Goal: Find contact information: Find contact information

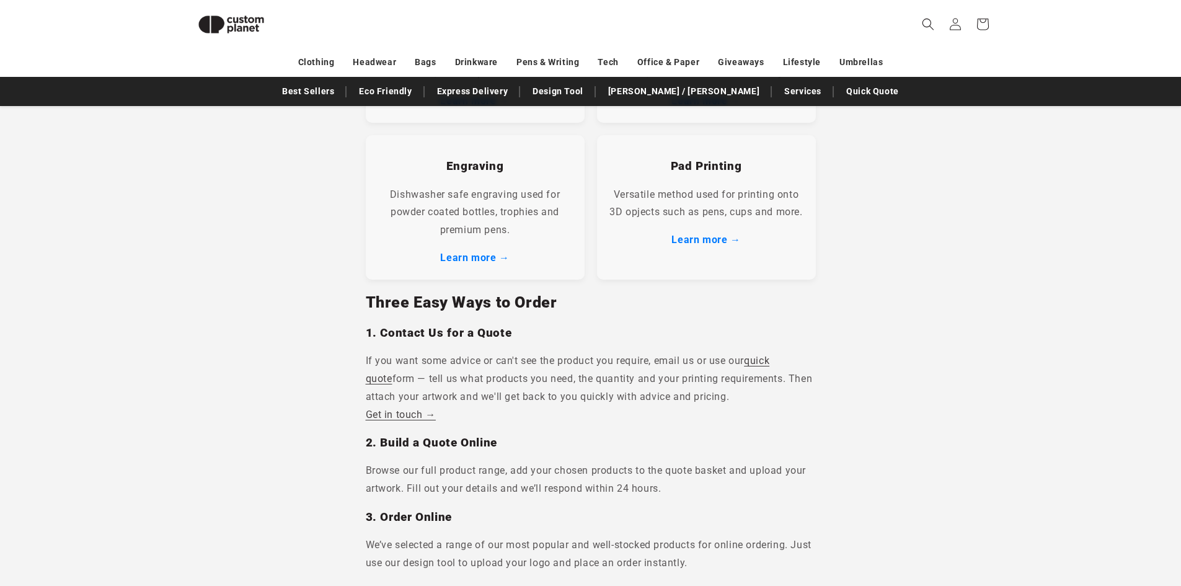
scroll to position [681, 0]
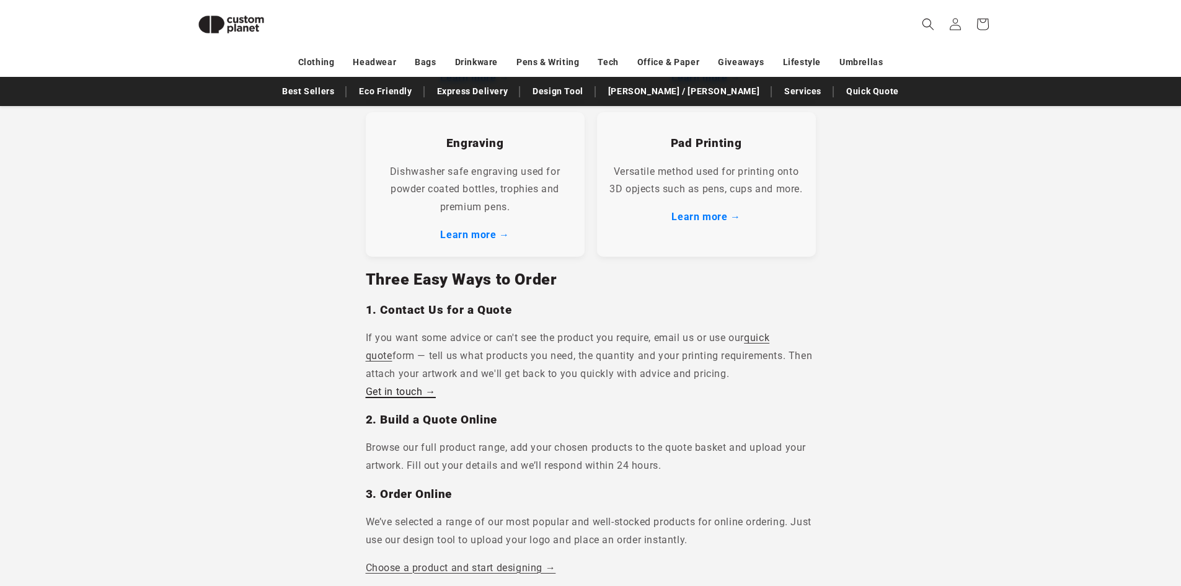
click at [409, 394] on link "Get in touch →" at bounding box center [401, 392] width 70 height 12
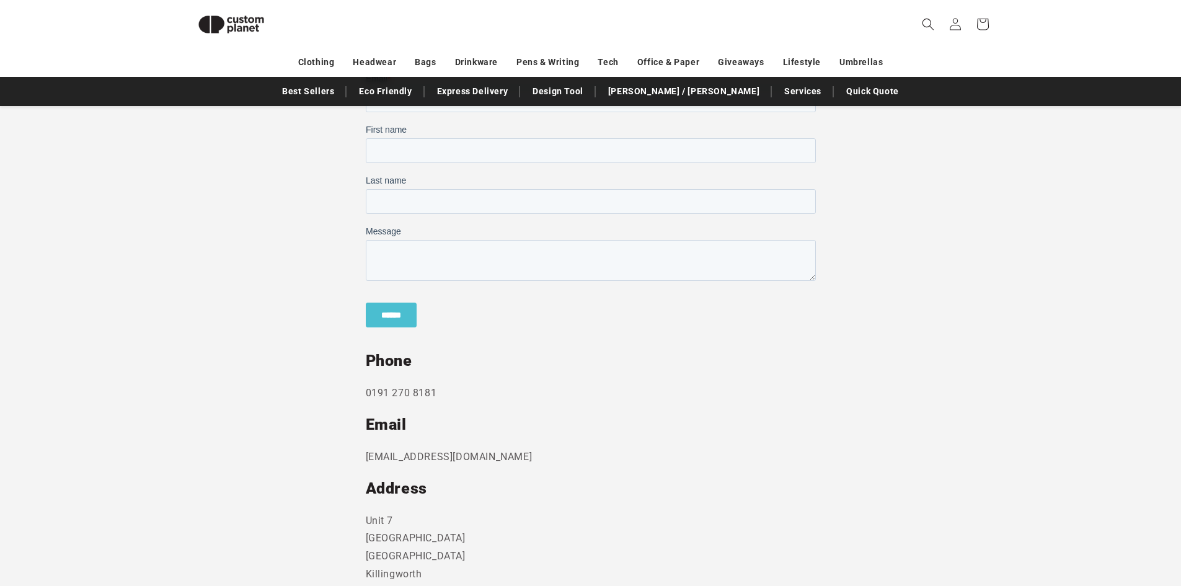
scroll to position [541, 0]
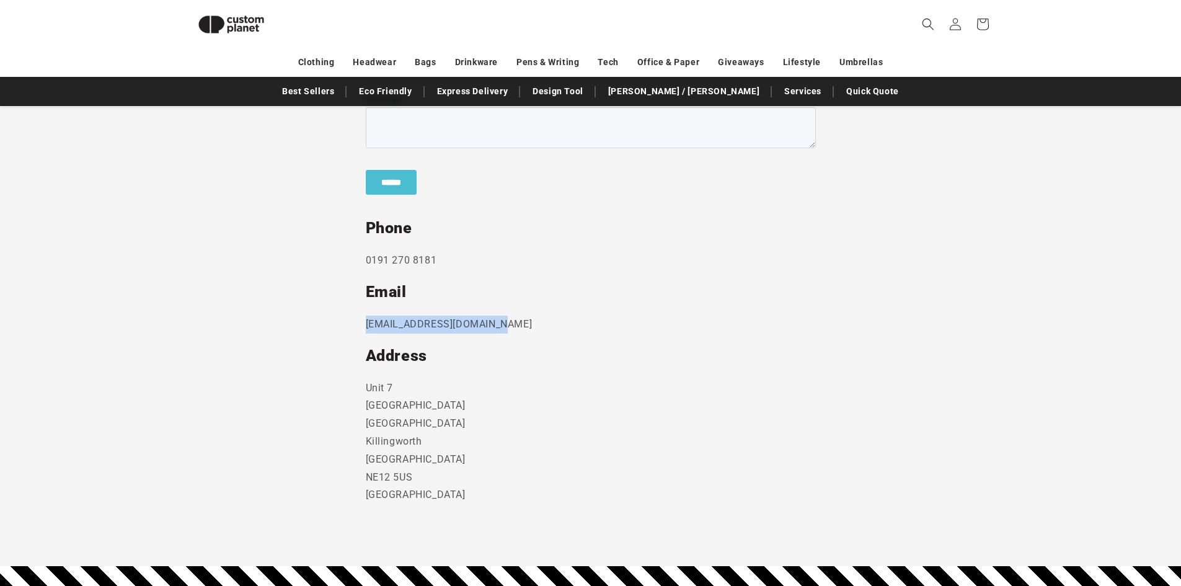
drag, startPoint x: 507, startPoint y: 327, endPoint x: 360, endPoint y: 326, distance: 147.0
click at [360, 326] on section "Send us a message and someone will get back to you within 24 hours. Phone 0191 …" at bounding box center [590, 228] width 1181 height 677
copy p "sales@customplanet.co.uk"
